Goal: Transaction & Acquisition: Subscribe to service/newsletter

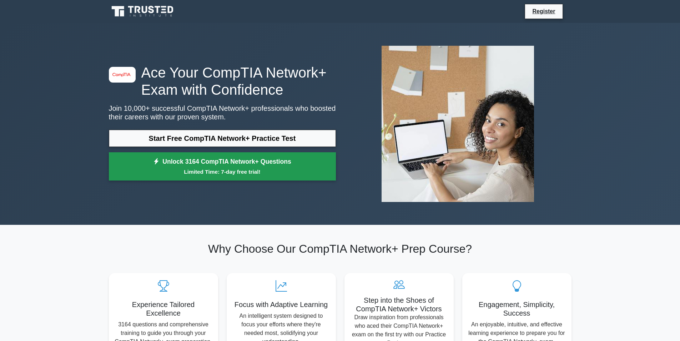
click at [197, 166] on link "Unlock 3164 CompTIA Network+ Questions Limited Time: 7-day free trial!" at bounding box center [222, 166] width 227 height 29
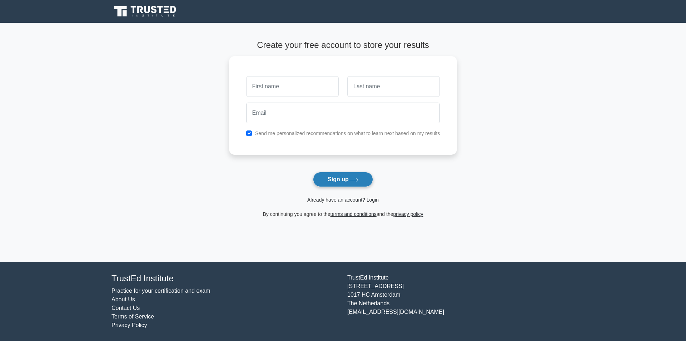
click at [366, 175] on button "Sign up" at bounding box center [343, 179] width 60 height 15
click at [339, 180] on button "Sign up" at bounding box center [343, 179] width 60 height 15
click at [345, 184] on button "Sign up" at bounding box center [343, 179] width 60 height 15
